Goal: Answer question/provide support: Answer question/provide support

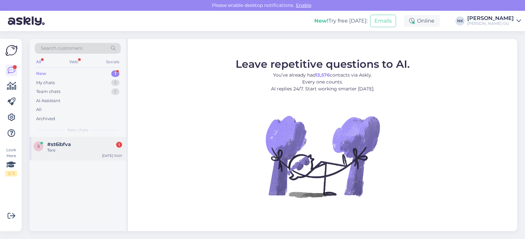
click at [88, 140] on div "s #st6ibfva 1 Tere [DATE] 10:01" at bounding box center [78, 149] width 96 height 24
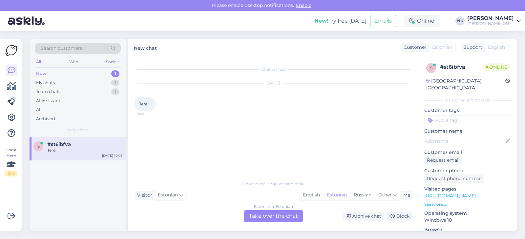
click at [288, 218] on div "Estonian to Estonian Take over the chat" at bounding box center [273, 217] width 59 height 12
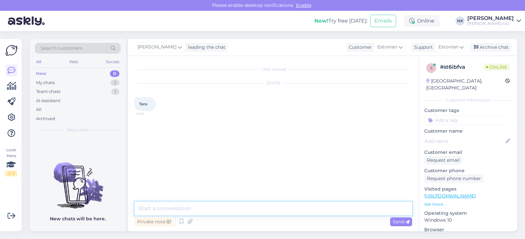
click at [239, 202] on textarea at bounding box center [272, 209] width 277 height 14
type textarea "Tere! Kuidas saan aidata?"
click at [104, 81] on div "My chats 2" at bounding box center [78, 82] width 86 height 9
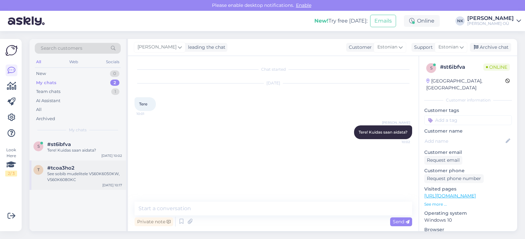
click at [83, 178] on div "See sobib mudelitele VS60K6050KW, VS60K6080KC" at bounding box center [84, 177] width 75 height 12
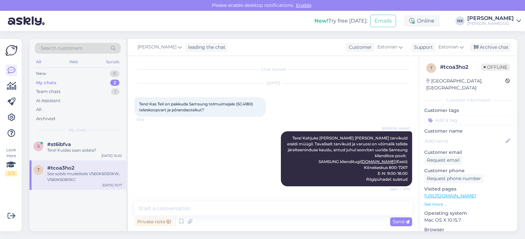
scroll to position [60, 0]
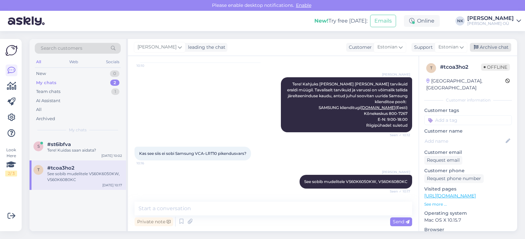
click at [505, 45] on div "Archive chat" at bounding box center [490, 47] width 41 height 9
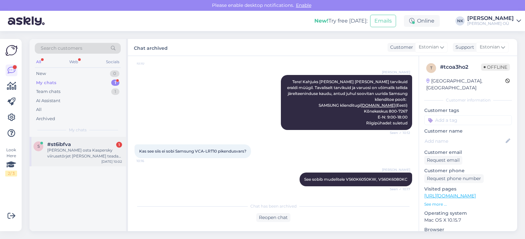
click at [72, 150] on div "[PERSON_NAME] osta Kaspersky viirusetõrjet [PERSON_NAME] teada kas see on uuend…" at bounding box center [84, 154] width 75 height 12
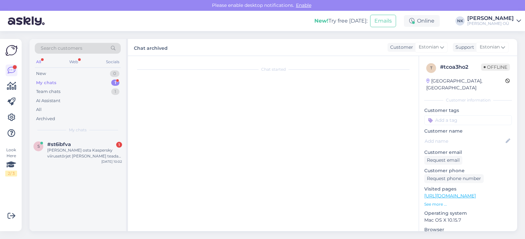
scroll to position [0, 0]
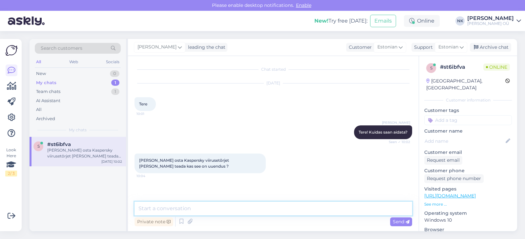
click at [194, 214] on textarea at bounding box center [272, 209] width 277 height 14
click at [429, 202] on p "See more ..." at bounding box center [468, 205] width 88 height 6
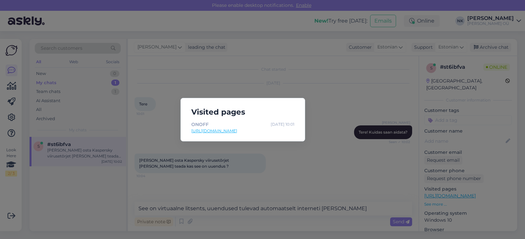
click at [245, 128] on link "[URL][DOMAIN_NAME]" at bounding box center [242, 131] width 103 height 6
click at [247, 231] on div "Visited pages ONOFF Oct 4 10:01 https://onoff.ee/et/tellimuse" at bounding box center [262, 119] width 525 height 239
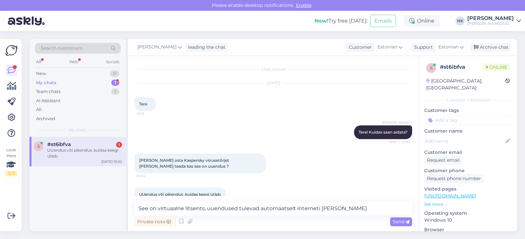
scroll to position [12, 0]
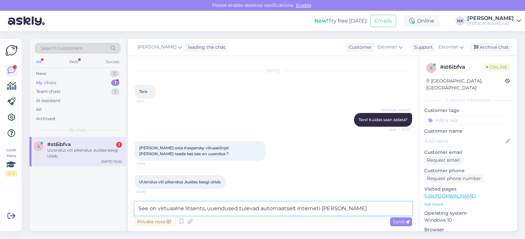
click at [325, 213] on textarea "See on virtuaalne litsents, uuendused tulevad automaatselt interneti teel" at bounding box center [272, 209] width 277 height 14
click at [202, 207] on textarea "See on virtuaalne litsents, uuendused tulevad automaatselt interneti teel" at bounding box center [272, 209] width 277 height 14
click at [204, 210] on textarea "See on virtuaalne litsents, uuendused tulevad automaatselt interneti teel" at bounding box center [272, 209] width 277 height 14
click at [286, 210] on textarea "See on virtuaalne litsents ühe seadme jaoks, uuendused tulevad automaatselt int…" at bounding box center [272, 209] width 277 height 14
drag, startPoint x: 391, startPoint y: 209, endPoint x: 385, endPoint y: 206, distance: 7.5
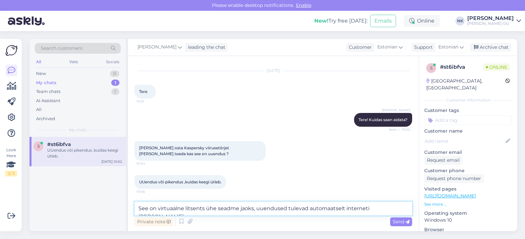
click at [385, 206] on textarea "See on virtuaalne litsents ühe seadme jaoks, uuendused tulevad automaatselt int…" at bounding box center [272, 209] width 277 height 14
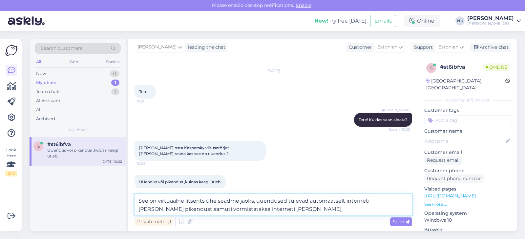
click at [218, 200] on textarea "See on virtuaalne litsents ühe seadme jaoks, uuendused tulevad automaatselt int…" at bounding box center [272, 204] width 277 height 21
type textarea "See on virtuaalne litsents ühe uue seadme jaoks, uuendused tulevad automaatselt…"
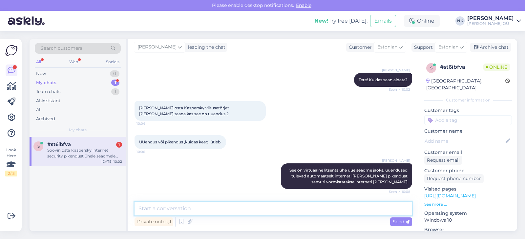
scroll to position [87, 0]
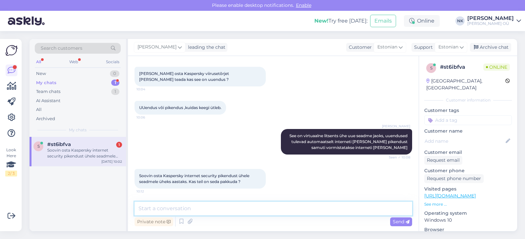
click at [219, 210] on textarea at bounding box center [272, 209] width 277 height 14
click at [97, 158] on div "Soovin osta Kaspersky internet security pikendust ühele seadmele üheks aastaks.…" at bounding box center [84, 154] width 75 height 12
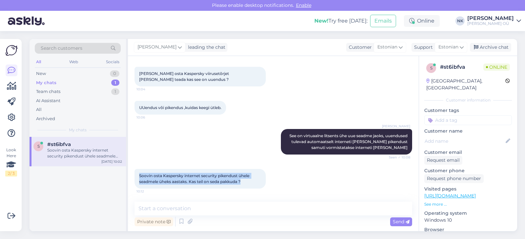
drag, startPoint x: 140, startPoint y: 174, endPoint x: 246, endPoint y: 181, distance: 105.5
click at [246, 181] on div "Soovin osta Kaspersky internet security pikendust ühele seadmele üheks aastaks.…" at bounding box center [199, 179] width 131 height 20
copy span "Soovin osta Kaspersky internet security pikendust ühele seadmele üheks aastaks.…"
click at [326, 133] on div "Nikolai Kipjatkov See on virtuaalne litsents ühe uue seadme jaoks, uuendused tu…" at bounding box center [346, 142] width 131 height 26
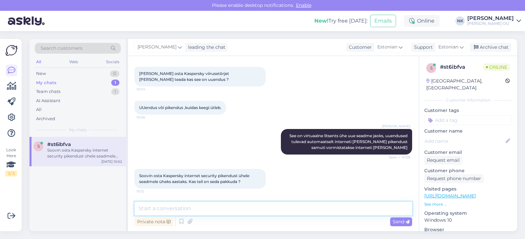
click at [177, 209] on textarea at bounding box center [272, 209] width 277 height 14
click at [176, 214] on textarea at bounding box center [272, 209] width 277 height 14
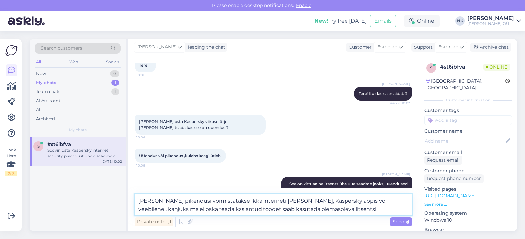
scroll to position [94, 0]
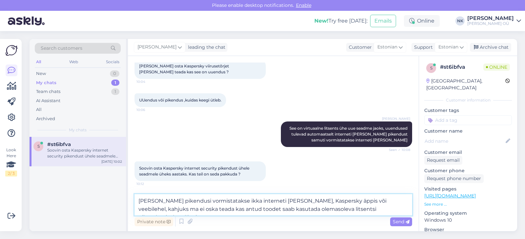
type textarea "Minu teada pikendusi vormistatakse ikka interneti teel, Kaspersky äppis või vee…"
click at [446, 202] on p "See more ..." at bounding box center [468, 205] width 88 height 6
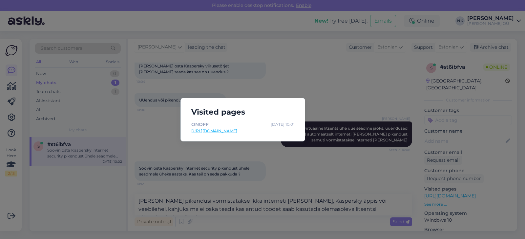
click at [233, 131] on link "https://onoff.ee/et/tellimuse" at bounding box center [242, 131] width 103 height 6
click at [294, 92] on div "Visited pages ONOFF Oct 4 10:01 https://onoff.ee/et/tellimuse" at bounding box center [262, 119] width 525 height 239
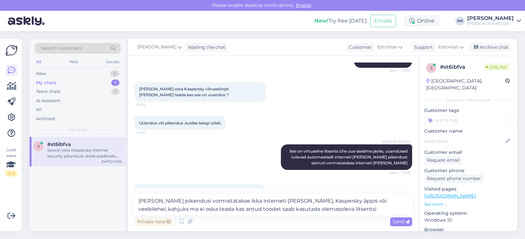
scroll to position [55, 0]
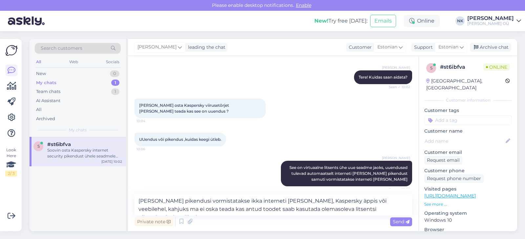
click at [176, 103] on span "Soovin osta Kaspersky viirusetõrjet ja soovin teada kas see on uuendus ?" at bounding box center [184, 108] width 91 height 11
copy span "Kaspersky"
click at [385, 209] on textarea "Minu teada pikendusi vormistatakse ikka interneti teel, Kaspersky äppis või vee…" at bounding box center [272, 204] width 277 height 21
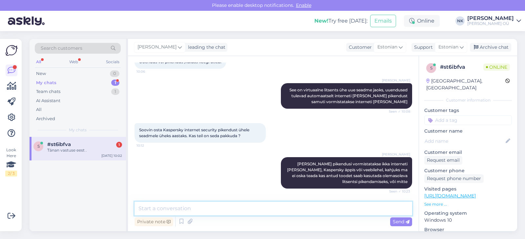
scroll to position [161, 0]
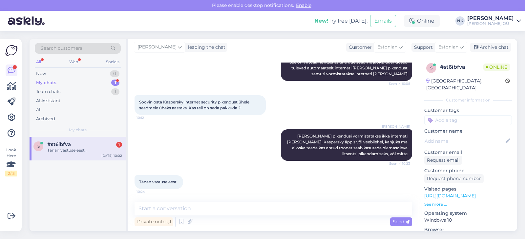
click at [102, 144] on div "#st6ibfva 1" at bounding box center [84, 145] width 75 height 6
